Goal: Task Accomplishment & Management: Use online tool/utility

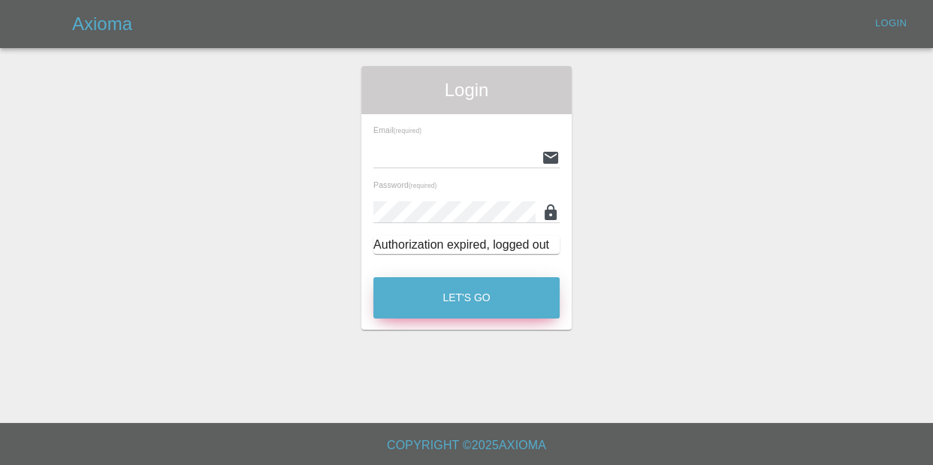
type input "[EMAIL_ADDRESS][DOMAIN_NAME]"
click at [452, 290] on button "Let's Go" at bounding box center [466, 297] width 186 height 41
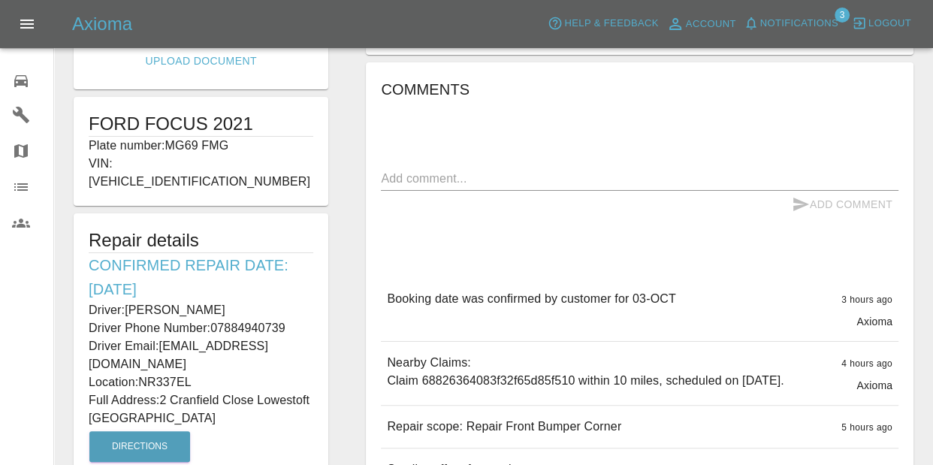
scroll to position [275, 0]
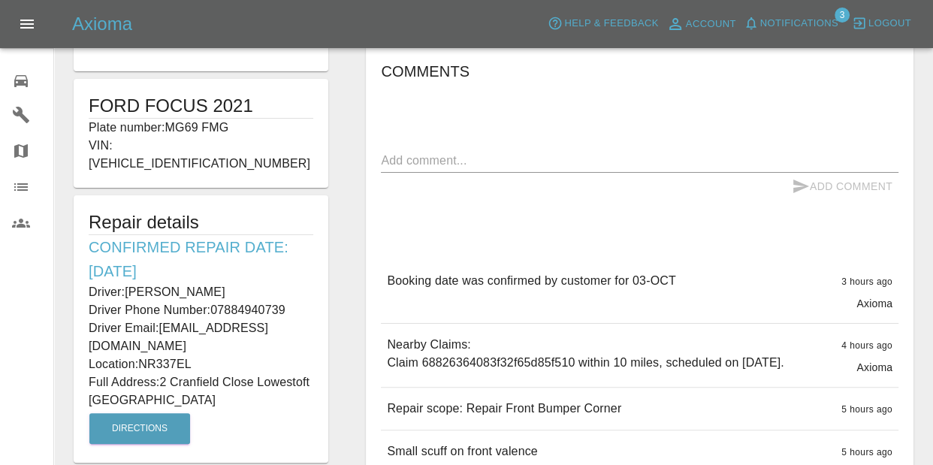
click at [790, 33] on button "Notifications" at bounding box center [791, 23] width 102 height 23
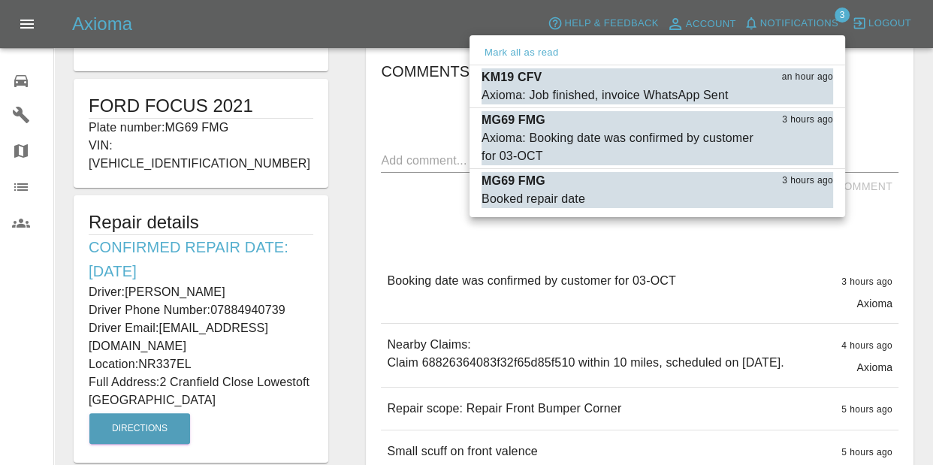
click at [654, 256] on div at bounding box center [466, 232] width 933 height 465
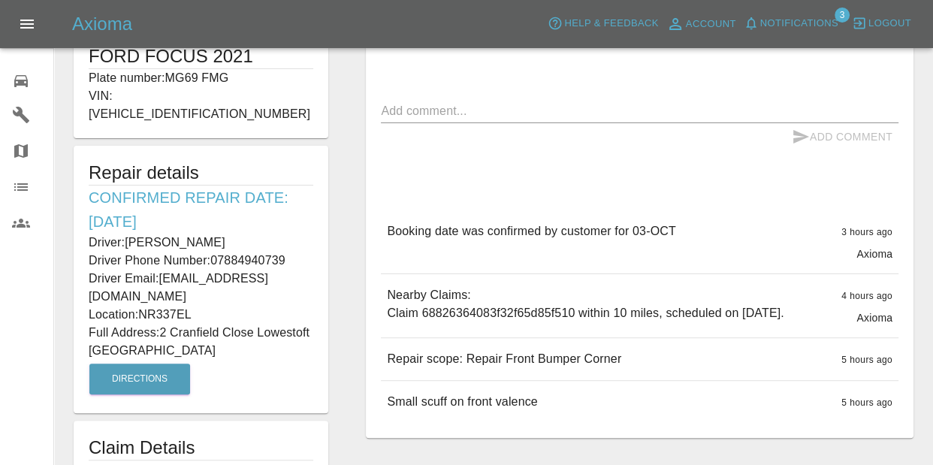
scroll to position [379, 0]
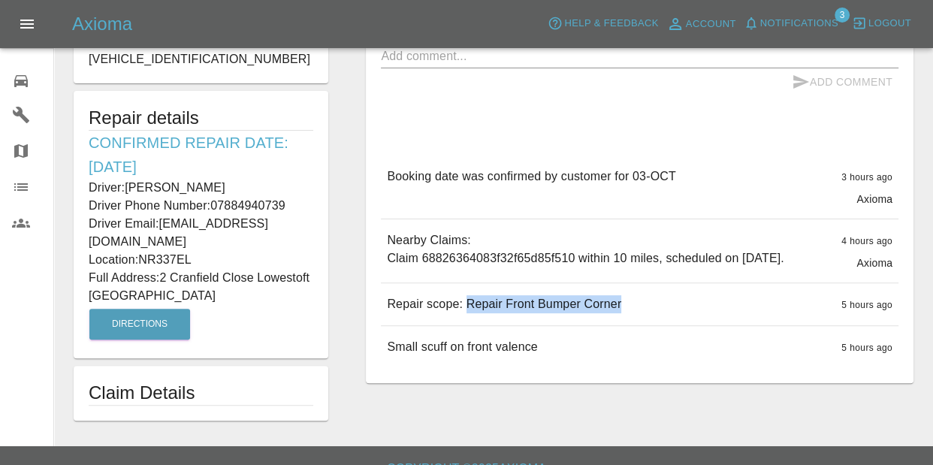
drag, startPoint x: 463, startPoint y: 320, endPoint x: 640, endPoint y: 319, distance: 177.3
click at [640, 319] on div "Repair scope: Repair Front Bumper Corner 5 hours ago" at bounding box center [640, 304] width 518 height 42
copy p "Repair Front Bumper Corner"
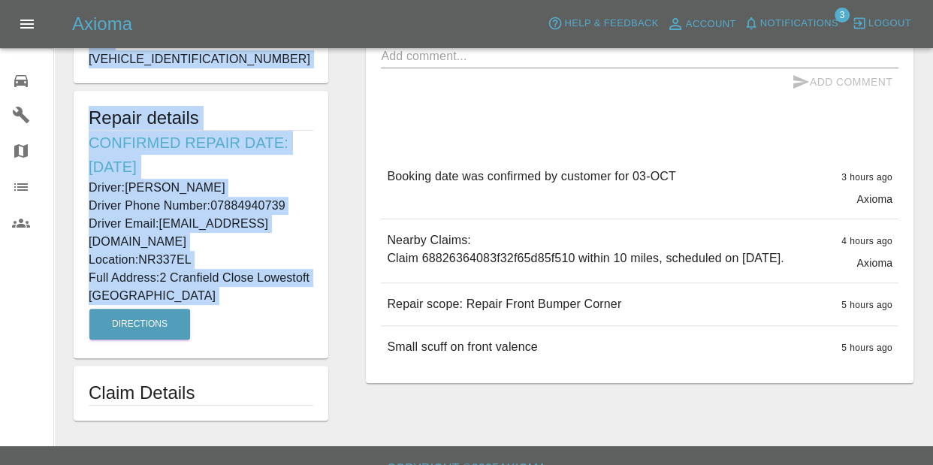
drag, startPoint x: 92, startPoint y: 201, endPoint x: 276, endPoint y: 282, distance: 201.1
click at [276, 282] on form "Edit Images Edit Videos Upload Document FORD FOCUS 2021 Plate number: MG69 FMG …" at bounding box center [201, 57] width 270 height 726
copy form "FORD FOCUS 2021 Plate number: MG69 FMG VIN: [VEHICLE_IDENTIFICATION_NUMBER] Rep…"
click at [775, 26] on span "Notifications" at bounding box center [799, 23] width 78 height 17
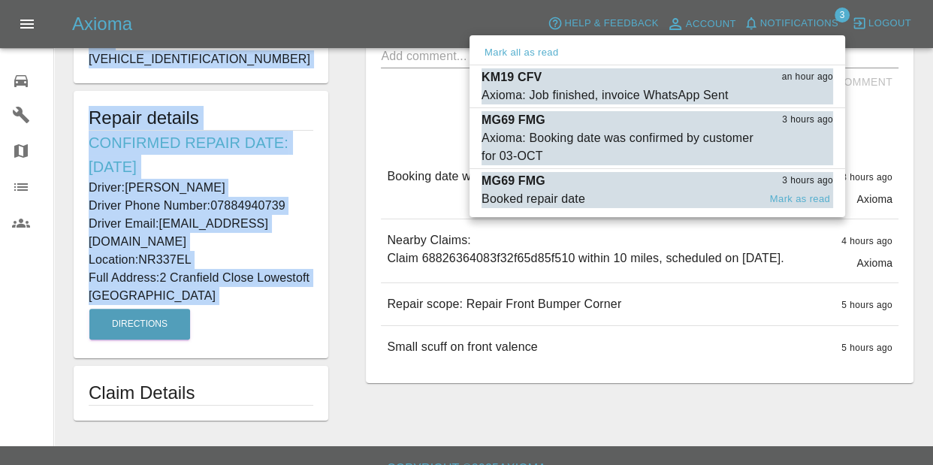
click at [584, 193] on span "Booked repair date" at bounding box center [620, 199] width 276 height 18
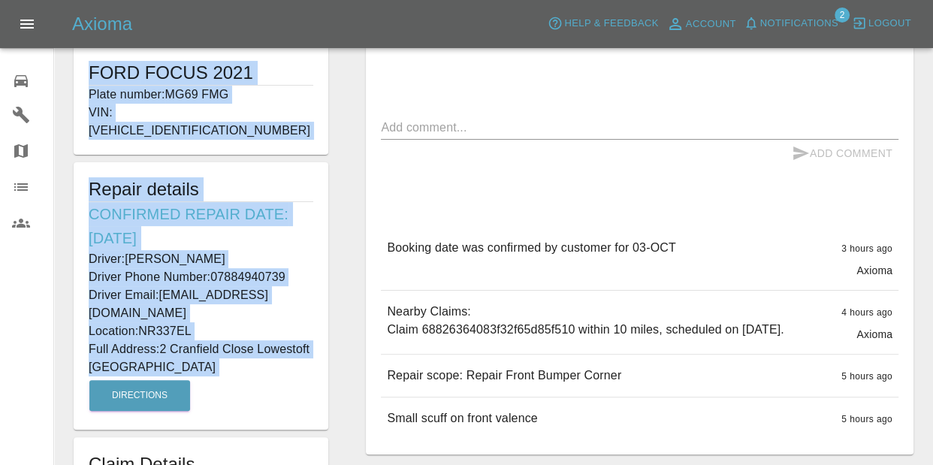
scroll to position [230, 0]
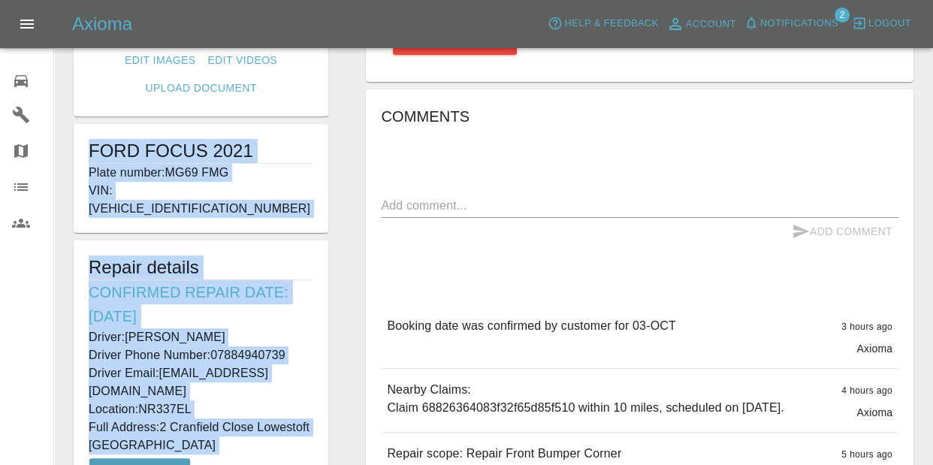
click at [423, 177] on div "Comments x Add Comment Booking date was confirmed by customer for 03-[DATE] hou…" at bounding box center [640, 311] width 518 height 414
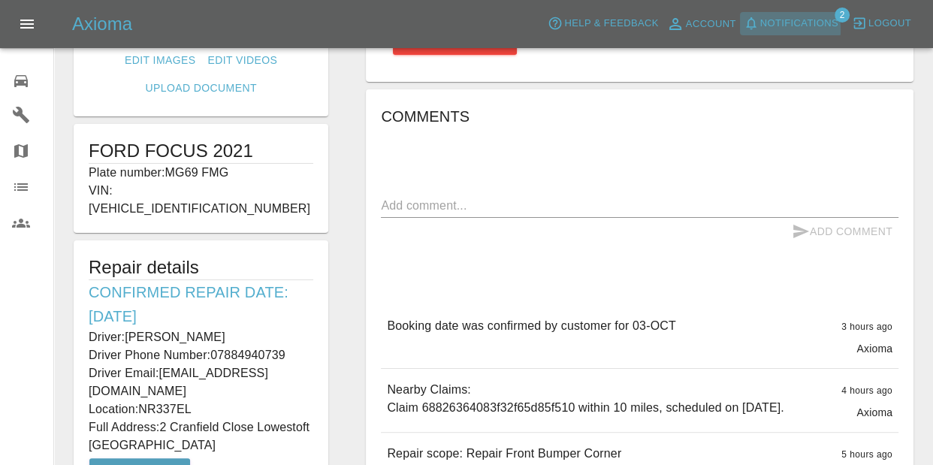
click at [765, 30] on button "Notifications" at bounding box center [791, 23] width 102 height 23
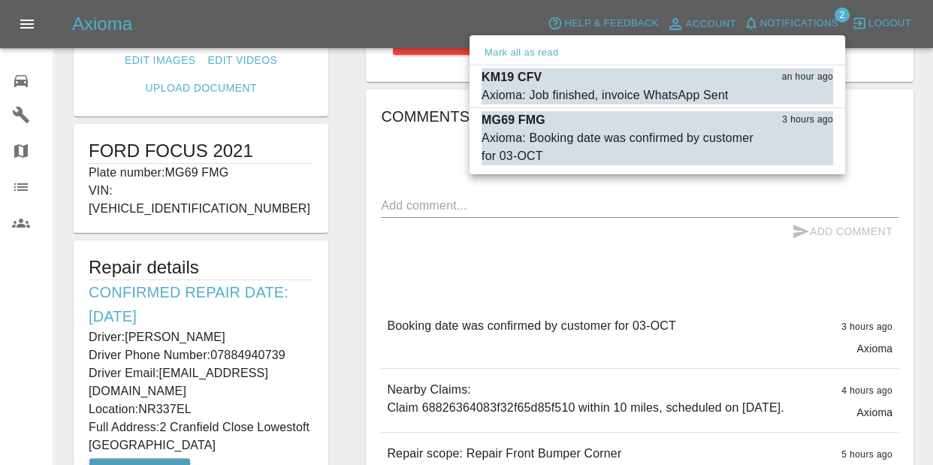
click at [29, 82] on div at bounding box center [466, 232] width 933 height 465
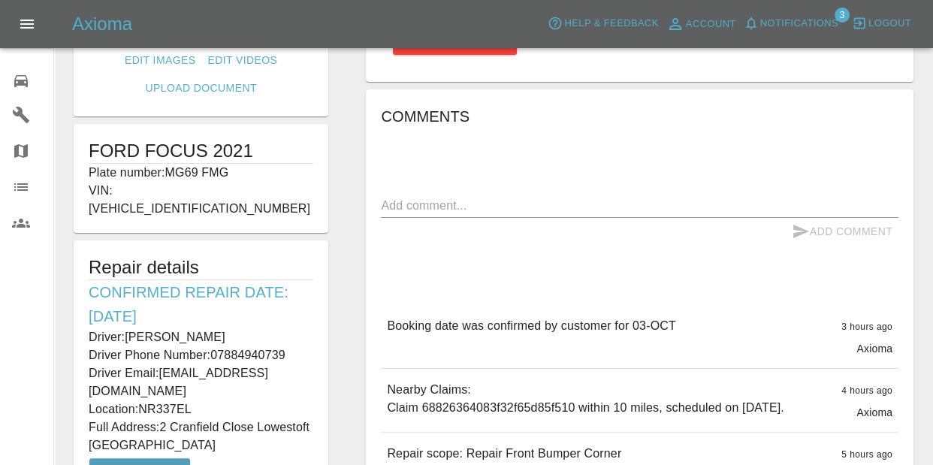
click at [789, 33] on button "Notifications" at bounding box center [791, 23] width 102 height 23
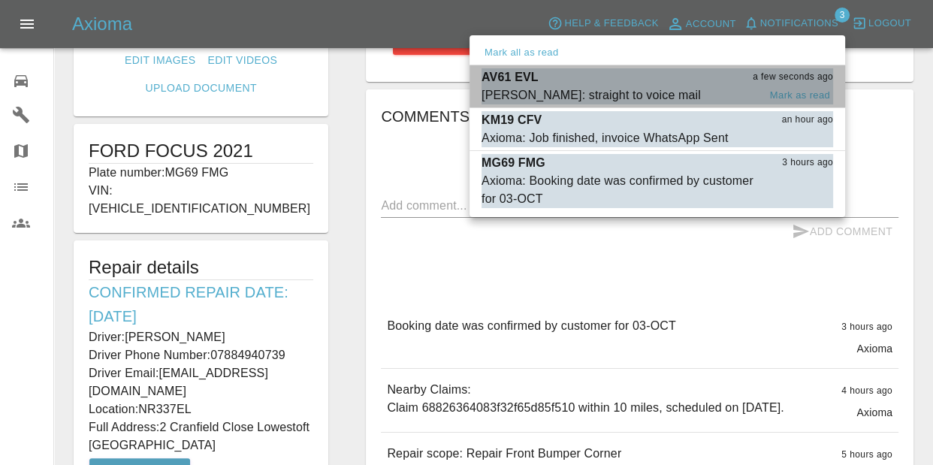
click at [742, 80] on div "AV61 EVL a few seconds ago" at bounding box center [658, 77] width 352 height 18
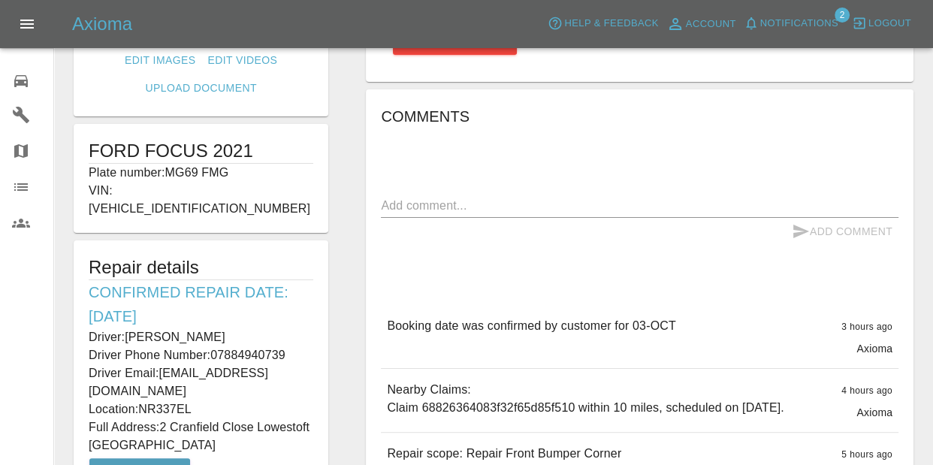
type input "210"
type input "IP23 7ER"
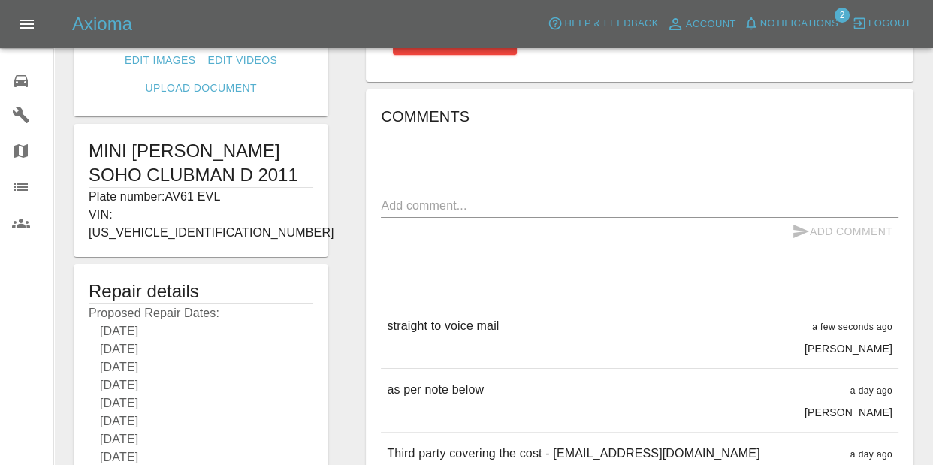
click at [766, 16] on span "Notifications" at bounding box center [799, 23] width 78 height 17
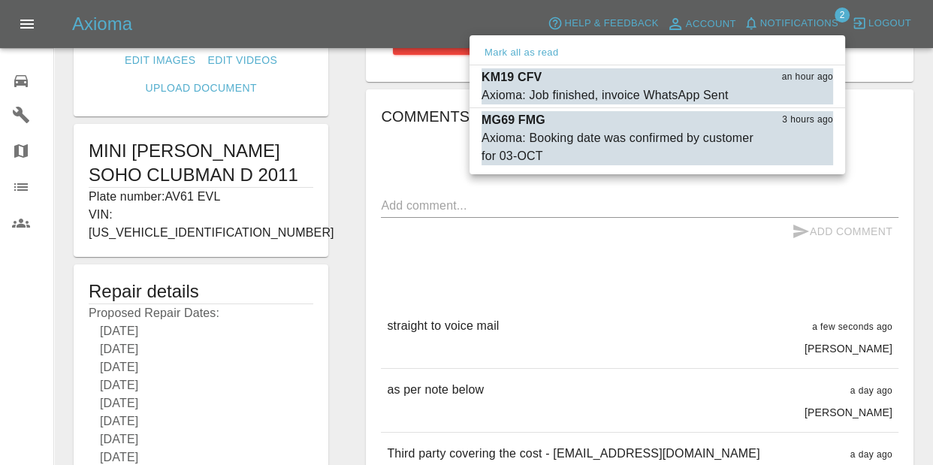
click at [601, 261] on div at bounding box center [466, 232] width 933 height 465
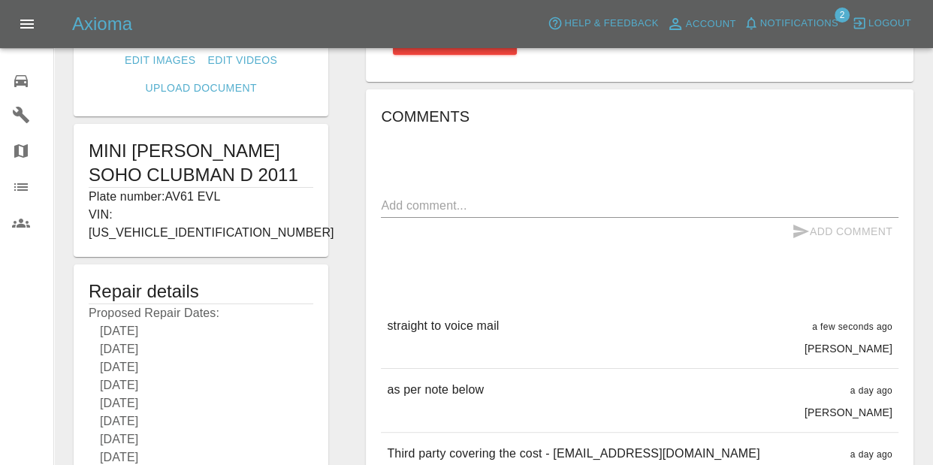
click at [39, 71] on div "0" at bounding box center [33, 79] width 42 height 22
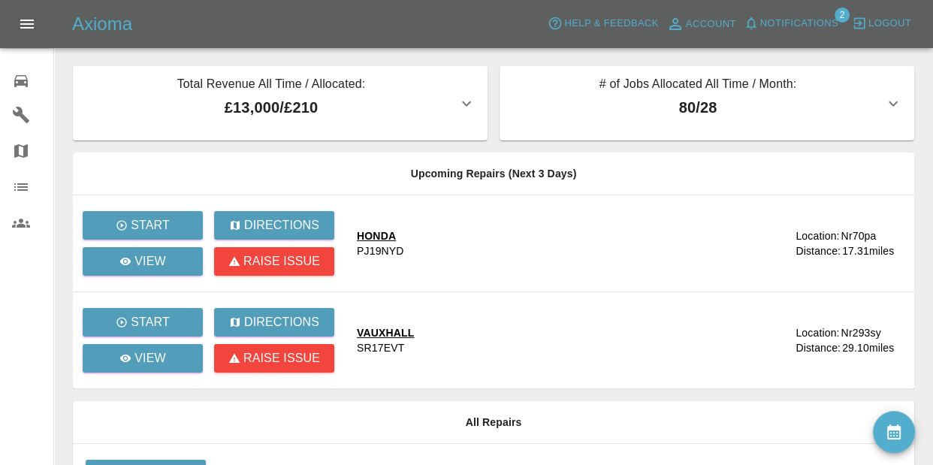
scroll to position [7, 0]
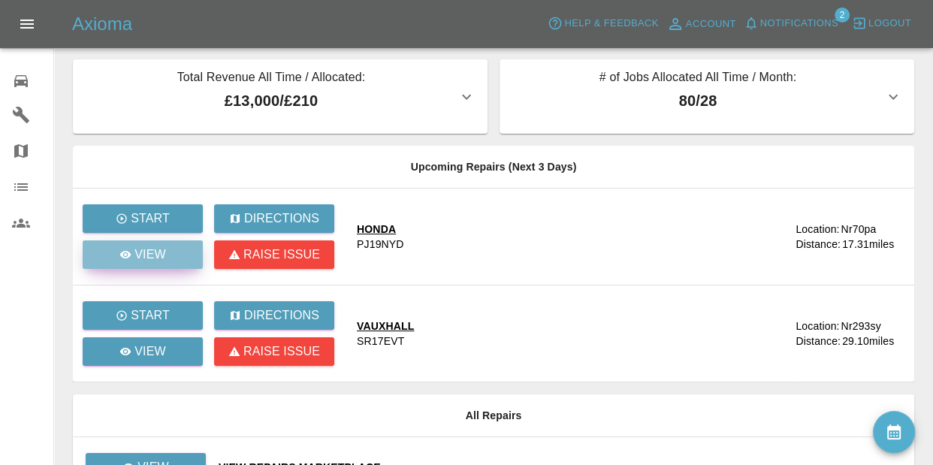
click at [177, 247] on link "View" at bounding box center [143, 254] width 120 height 29
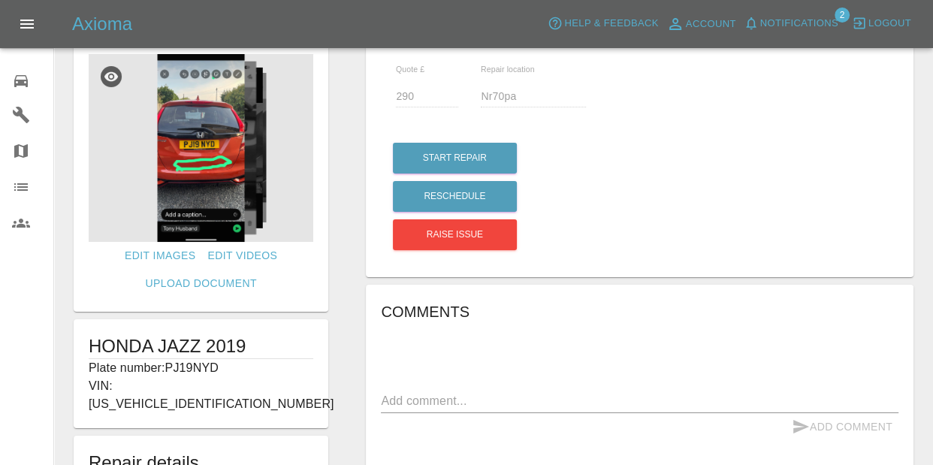
scroll to position [27, 0]
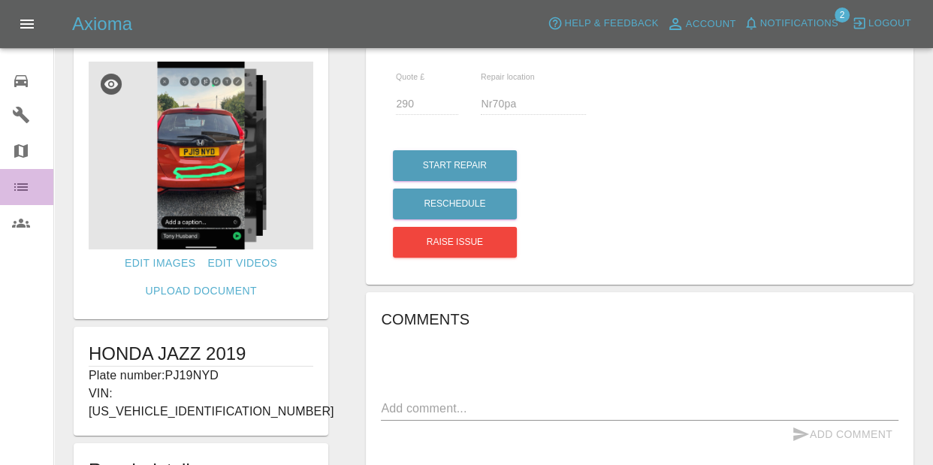
click at [17, 169] on link "Organization" at bounding box center [26, 187] width 53 height 36
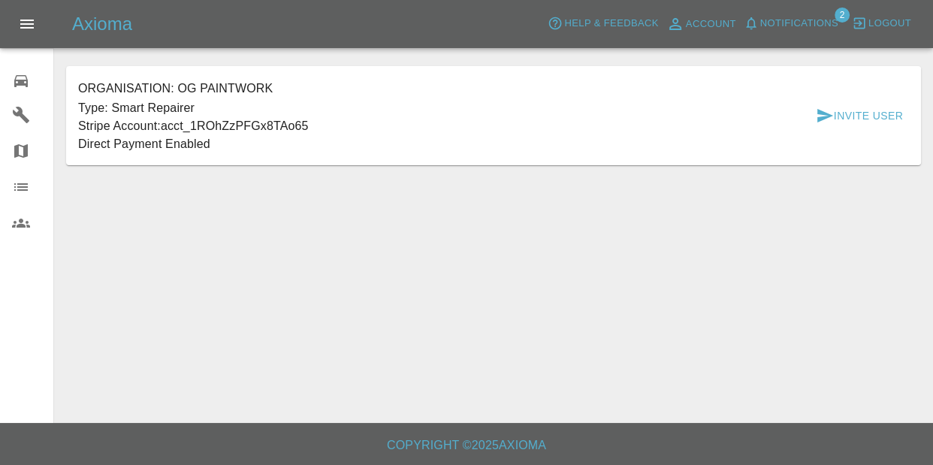
click at [6, 80] on link "0 Repair home" at bounding box center [26, 79] width 53 height 36
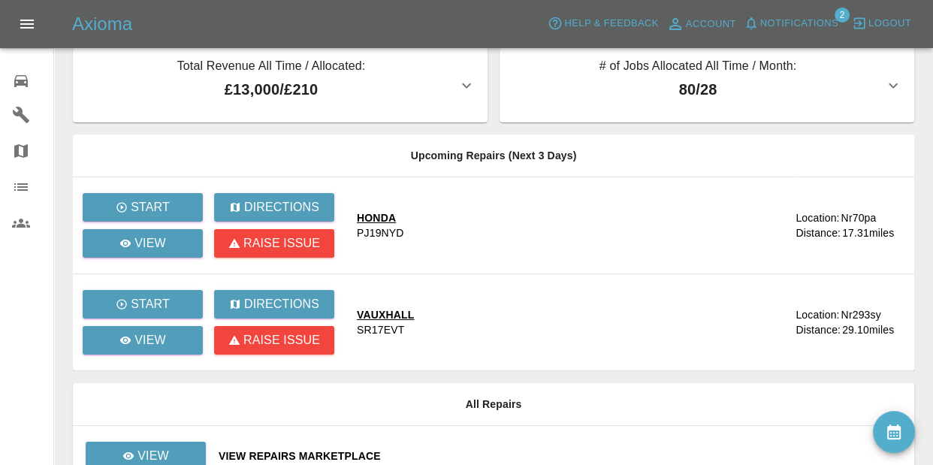
scroll to position [8, 0]
